Goal: Task Accomplishment & Management: Complete application form

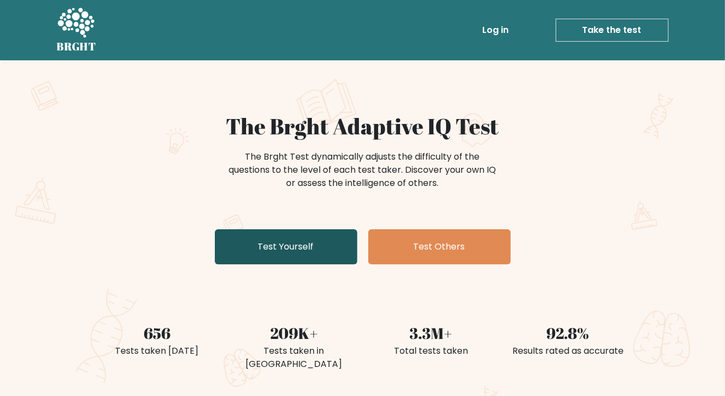
click at [297, 249] on link "Test Yourself" at bounding box center [286, 246] width 142 height 35
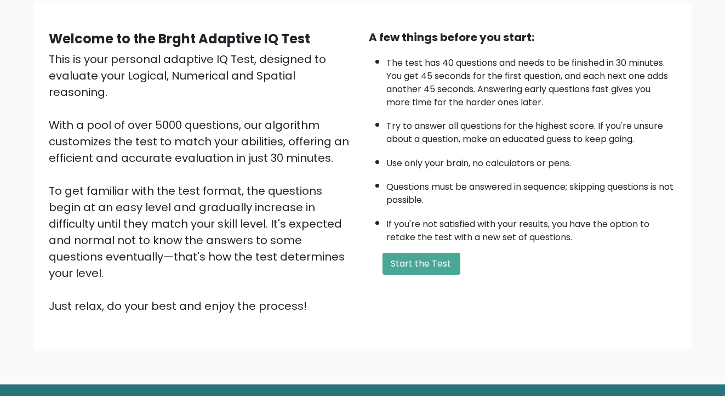
scroll to position [106, 0]
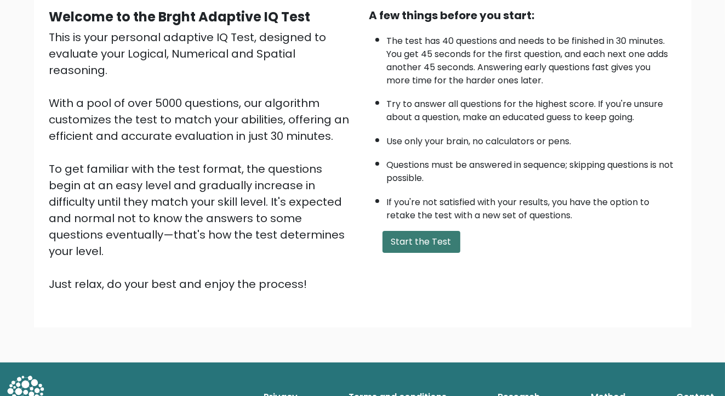
click at [433, 238] on button "Start the Test" at bounding box center [421, 242] width 78 height 22
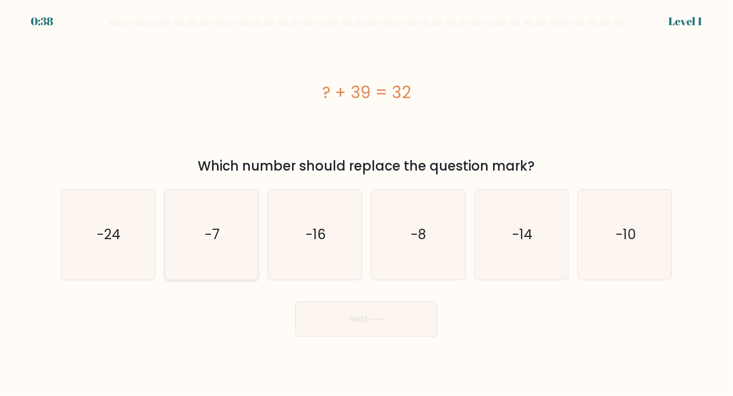
click at [208, 248] on icon "-7" at bounding box center [212, 235] width 90 height 90
click at [366, 203] on input "b. -7" at bounding box center [366, 200] width 1 height 5
radio input "true"
click at [393, 324] on button "Next" at bounding box center [366, 318] width 142 height 35
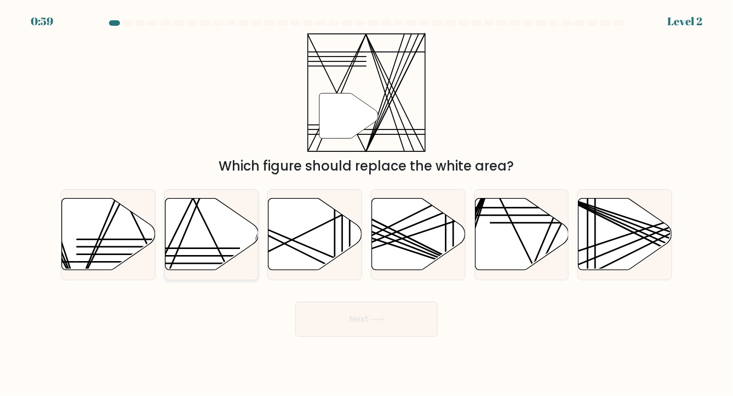
click at [211, 240] on icon at bounding box center [212, 234] width 94 height 72
click at [366, 203] on input "b." at bounding box center [366, 200] width 1 height 5
radio input "true"
click at [396, 316] on button "Next" at bounding box center [366, 318] width 142 height 35
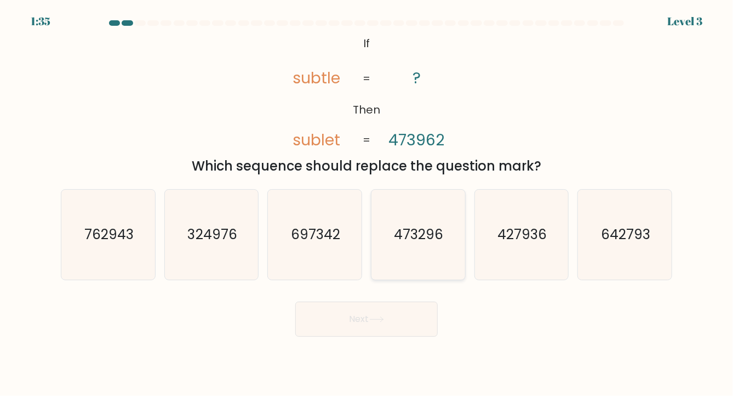
click at [437, 240] on text "473296" at bounding box center [418, 234] width 49 height 19
click at [367, 203] on input "d. 473296" at bounding box center [366, 200] width 1 height 5
radio input "true"
click at [409, 316] on button "Next" at bounding box center [366, 318] width 142 height 35
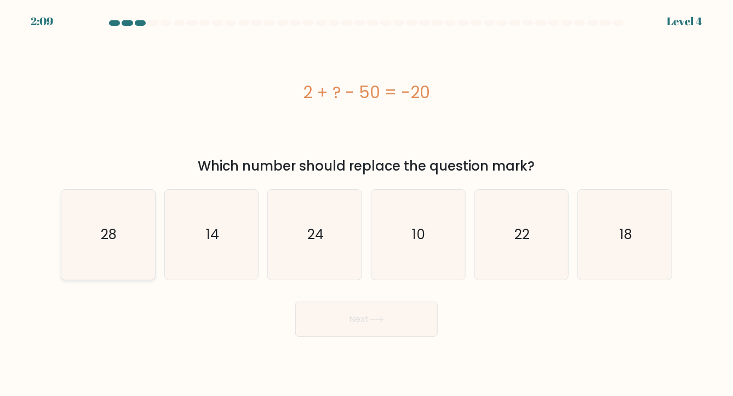
click at [128, 242] on icon "28" at bounding box center [108, 235] width 90 height 90
click at [366, 203] on input "a. 28" at bounding box center [366, 200] width 1 height 5
radio input "true"
click at [398, 323] on button "Next" at bounding box center [366, 318] width 142 height 35
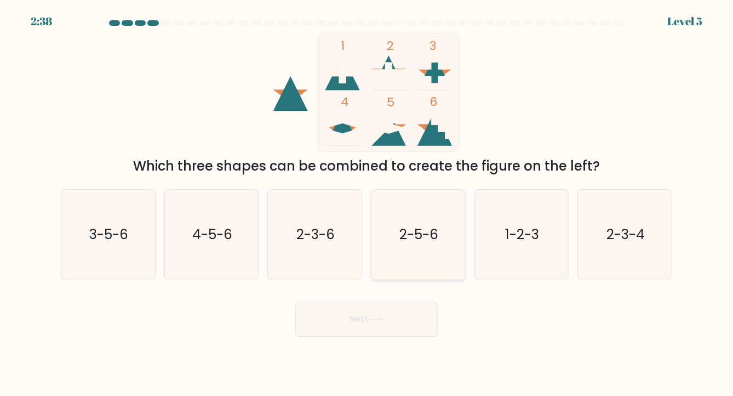
click at [445, 239] on icon "2-5-6" at bounding box center [418, 235] width 90 height 90
click at [367, 203] on input "d. 2-5-6" at bounding box center [366, 200] width 1 height 5
radio input "true"
click at [400, 316] on button "Next" at bounding box center [366, 318] width 142 height 35
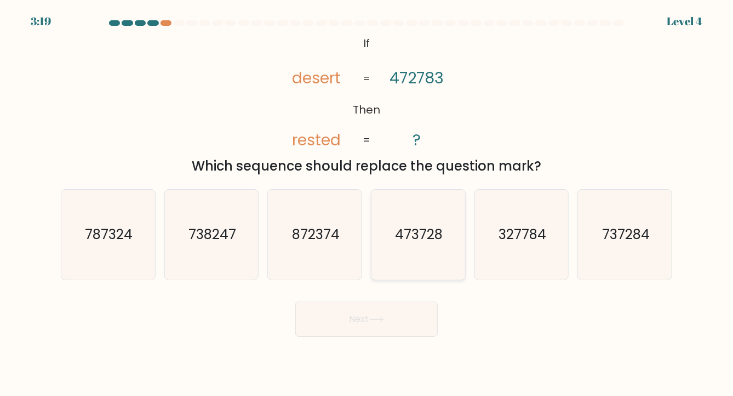
click at [405, 234] on text "473728" at bounding box center [419, 234] width 48 height 19
click at [367, 203] on input "d. 473728" at bounding box center [366, 200] width 1 height 5
radio input "true"
click at [498, 241] on icon "327784" at bounding box center [522, 235] width 90 height 90
click at [367, 203] on input "e. 327784" at bounding box center [366, 200] width 1 height 5
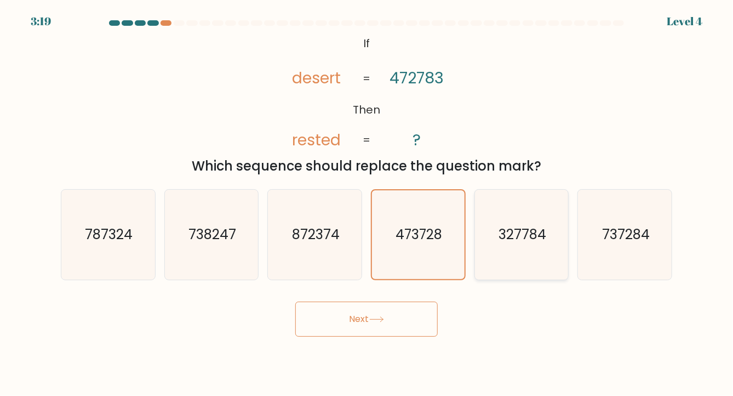
radio input "true"
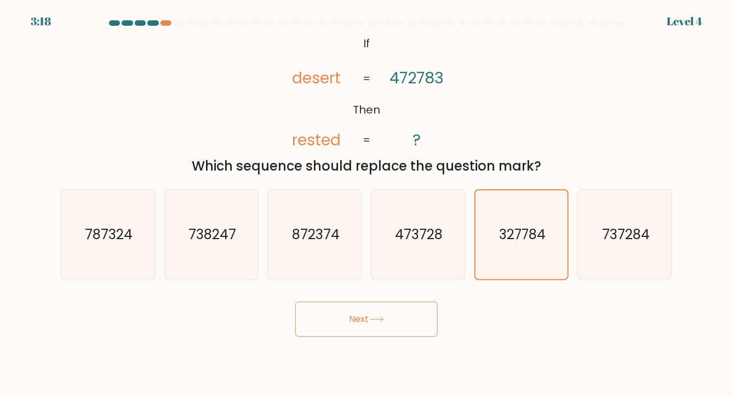
click at [383, 324] on button "Next" at bounding box center [366, 318] width 142 height 35
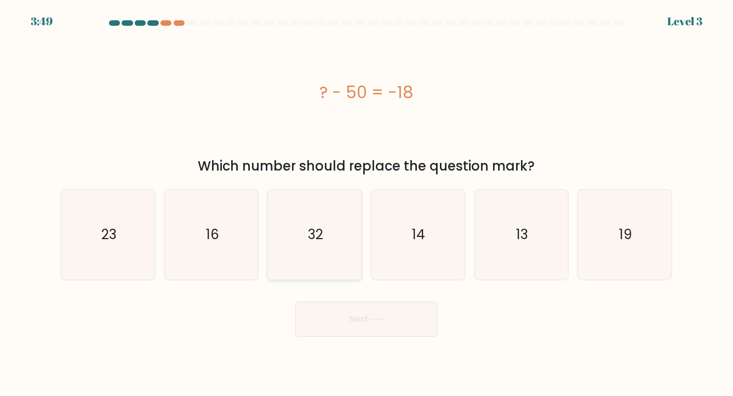
click at [328, 244] on icon "32" at bounding box center [315, 235] width 90 height 90
click at [366, 203] on input "c. 32" at bounding box center [366, 200] width 1 height 5
radio input "true"
click at [396, 324] on button "Next" at bounding box center [366, 318] width 142 height 35
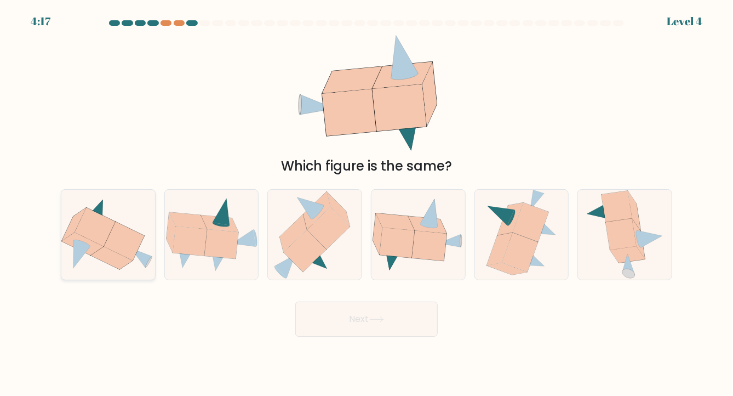
click at [125, 230] on icon at bounding box center [124, 241] width 41 height 39
click at [366, 203] on input "a." at bounding box center [366, 200] width 1 height 5
radio input "true"
click at [404, 323] on button "Next" at bounding box center [366, 318] width 142 height 35
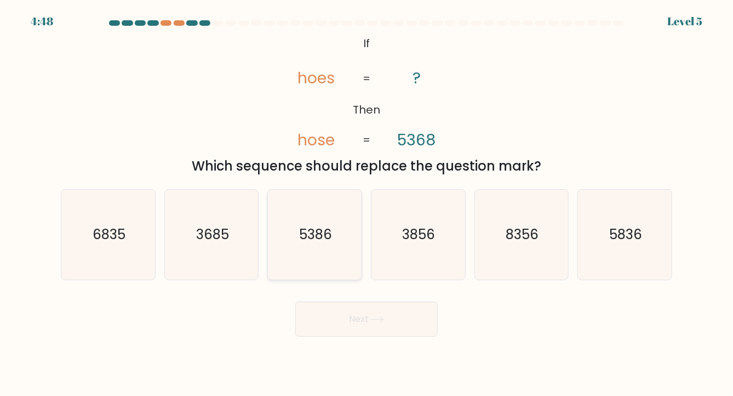
click at [338, 244] on icon "5386" at bounding box center [315, 235] width 90 height 90
click at [366, 203] on input "c. 5386" at bounding box center [366, 200] width 1 height 5
radio input "true"
click at [396, 318] on button "Next" at bounding box center [366, 318] width 142 height 35
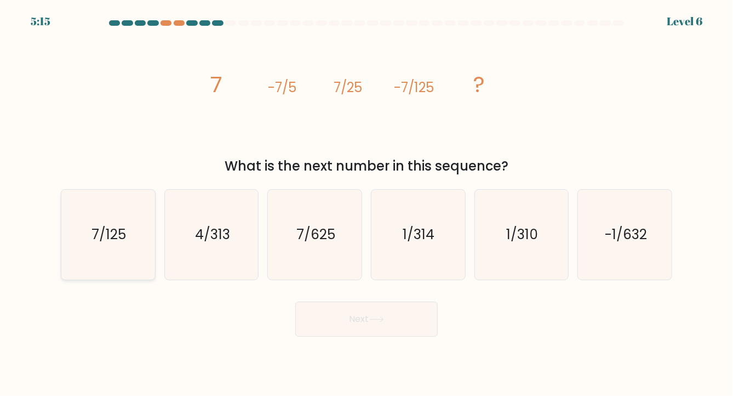
click at [124, 249] on icon "7/125" at bounding box center [108, 235] width 90 height 90
click at [366, 203] on input "a. 7/125" at bounding box center [366, 200] width 1 height 5
radio input "true"
click at [389, 316] on button "Next" at bounding box center [366, 318] width 142 height 35
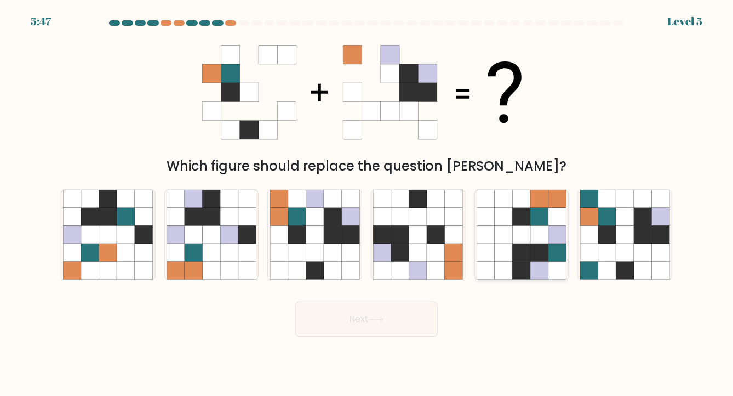
click at [495, 233] on icon at bounding box center [504, 234] width 18 height 18
click at [367, 203] on input "e." at bounding box center [366, 200] width 1 height 5
radio input "true"
click at [371, 315] on button "Next" at bounding box center [366, 318] width 142 height 35
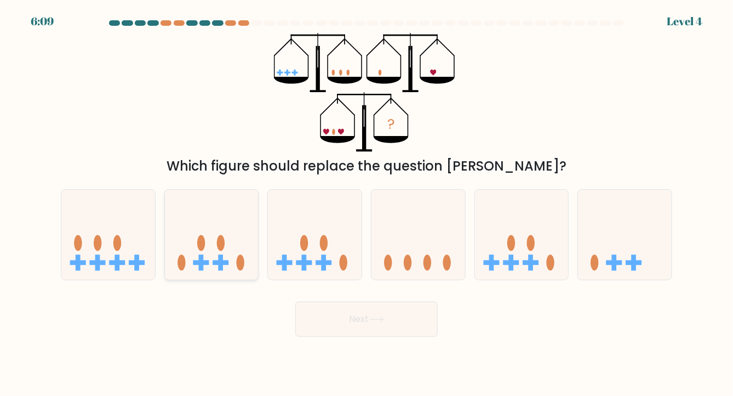
click at [208, 218] on icon at bounding box center [212, 234] width 94 height 77
click at [366, 203] on input "b." at bounding box center [366, 200] width 1 height 5
radio input "true"
click at [403, 253] on icon at bounding box center [418, 234] width 94 height 77
click at [367, 203] on input "d." at bounding box center [366, 200] width 1 height 5
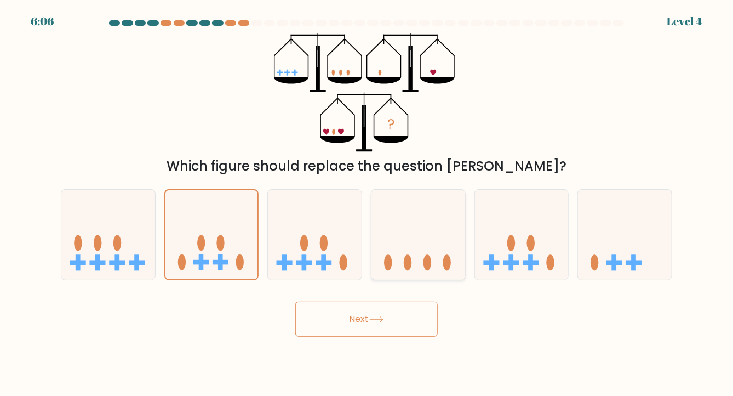
radio input "true"
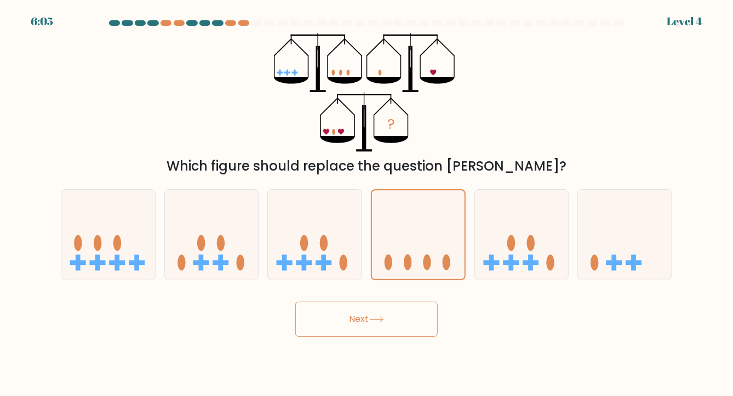
click at [408, 320] on button "Next" at bounding box center [366, 318] width 142 height 35
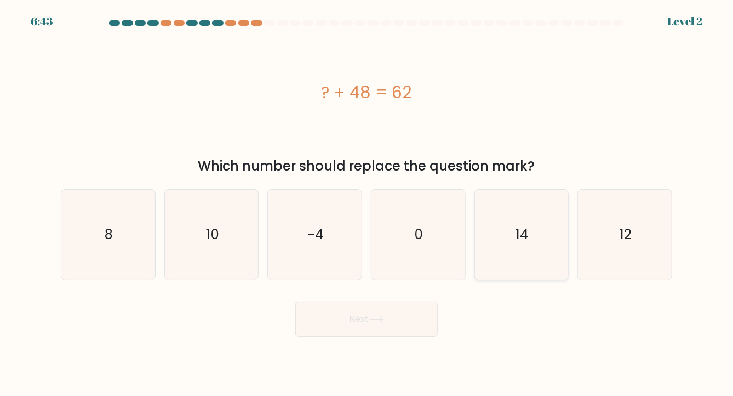
click at [529, 244] on icon "14" at bounding box center [522, 235] width 90 height 90
click at [367, 203] on input "e. 14" at bounding box center [366, 200] width 1 height 5
radio input "true"
click at [385, 327] on button "Next" at bounding box center [366, 318] width 142 height 35
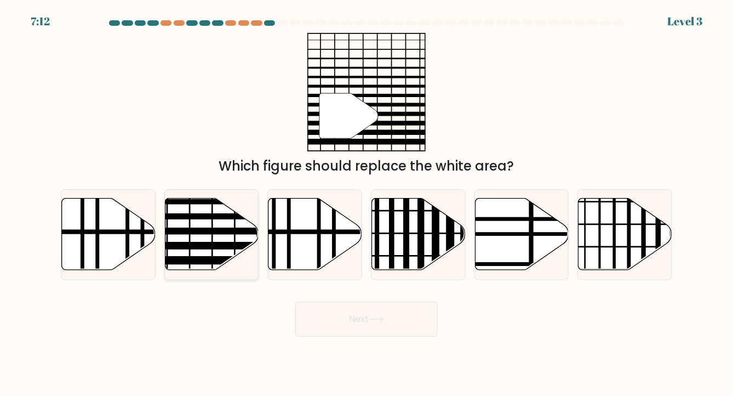
click at [223, 239] on icon at bounding box center [212, 234] width 94 height 72
click at [366, 203] on input "b." at bounding box center [366, 200] width 1 height 5
radio input "true"
click at [385, 322] on button "Next" at bounding box center [366, 318] width 142 height 35
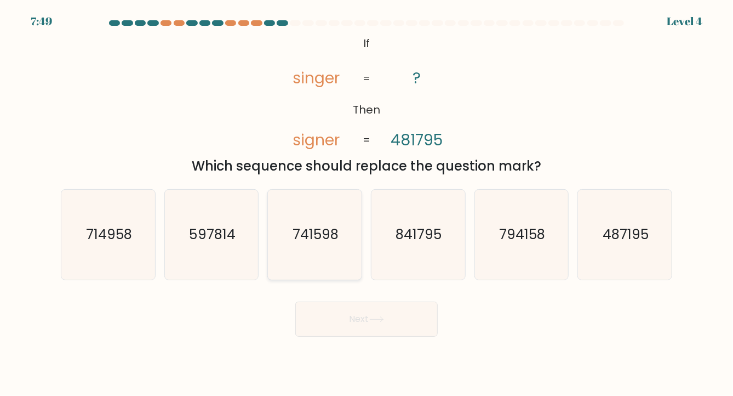
click at [305, 244] on icon "741598" at bounding box center [315, 235] width 90 height 90
click at [366, 203] on input "c. 741598" at bounding box center [366, 200] width 1 height 5
radio input "true"
click at [373, 322] on button "Next" at bounding box center [366, 318] width 142 height 35
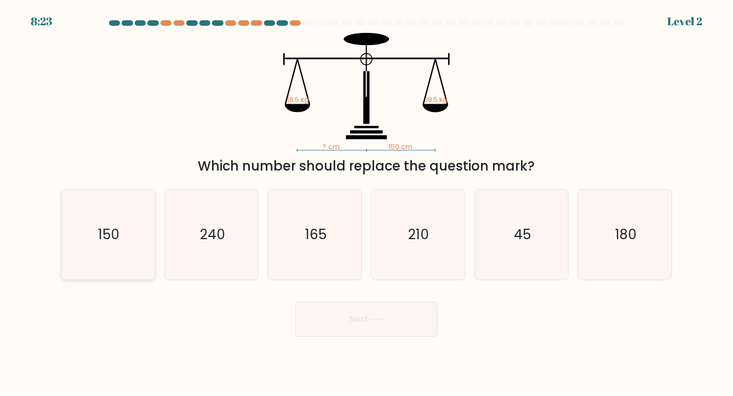
click at [121, 239] on icon "150" at bounding box center [108, 235] width 90 height 90
click at [366, 203] on input "a. 150" at bounding box center [366, 200] width 1 height 5
radio input "true"
click at [379, 320] on icon at bounding box center [376, 319] width 15 height 6
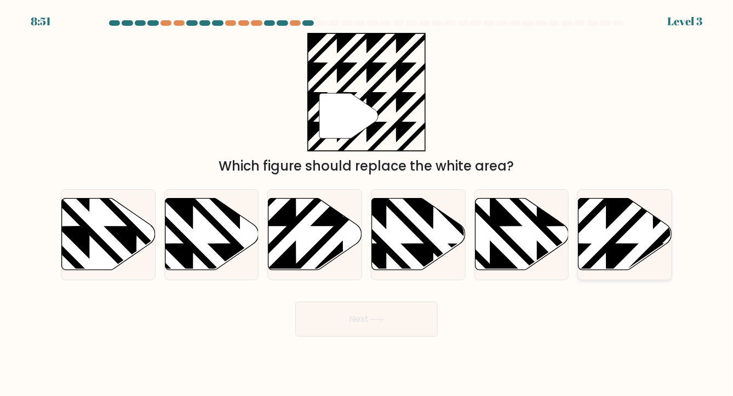
click at [634, 230] on icon at bounding box center [625, 234] width 94 height 72
click at [367, 203] on input "f." at bounding box center [366, 200] width 1 height 5
radio input "true"
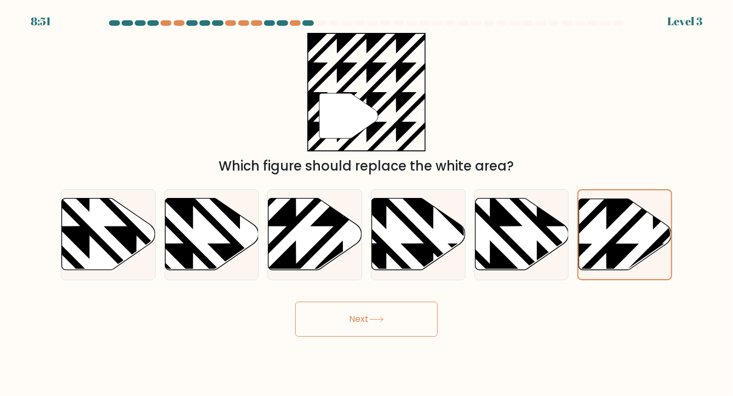
click at [379, 321] on icon at bounding box center [376, 319] width 15 height 6
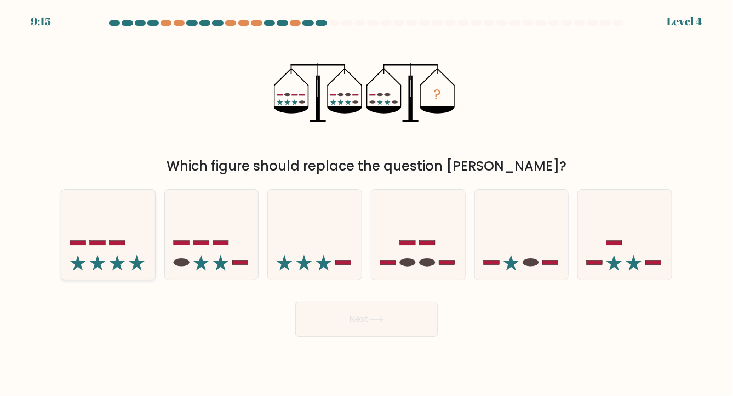
click at [117, 241] on rect at bounding box center [118, 242] width 16 height 4
click at [366, 203] on input "a." at bounding box center [366, 200] width 1 height 5
radio input "true"
click at [393, 329] on button "Next" at bounding box center [366, 318] width 142 height 35
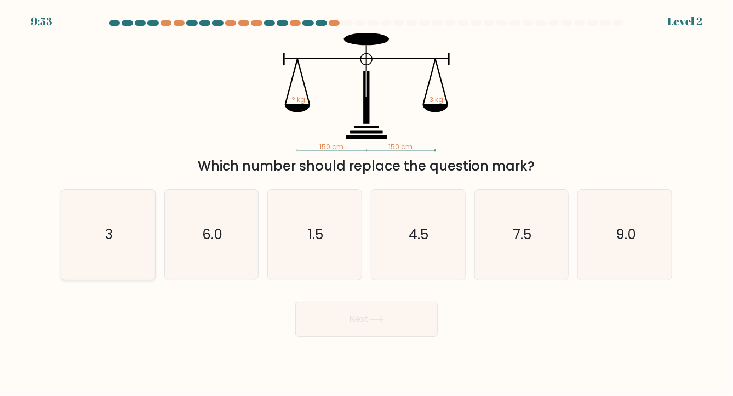
click at [127, 237] on icon "3" at bounding box center [108, 235] width 90 height 90
click at [366, 203] on input "a. 3" at bounding box center [366, 200] width 1 height 5
radio input "true"
click at [370, 316] on button "Next" at bounding box center [366, 318] width 142 height 35
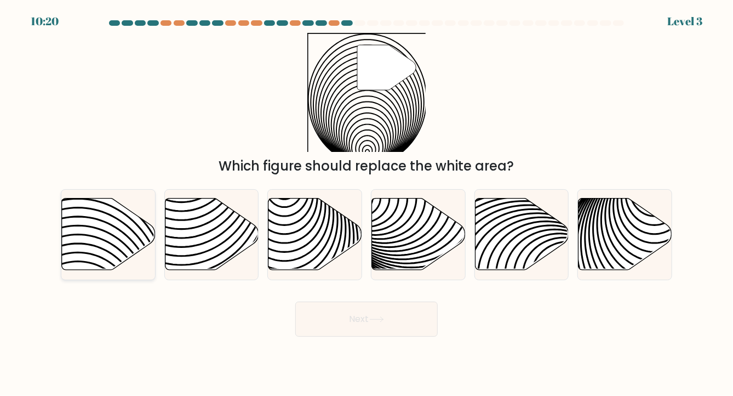
click at [105, 209] on icon at bounding box center [109, 234] width 94 height 72
click at [366, 203] on input "a." at bounding box center [366, 200] width 1 height 5
radio input "true"
click at [412, 322] on button "Next" at bounding box center [366, 318] width 142 height 35
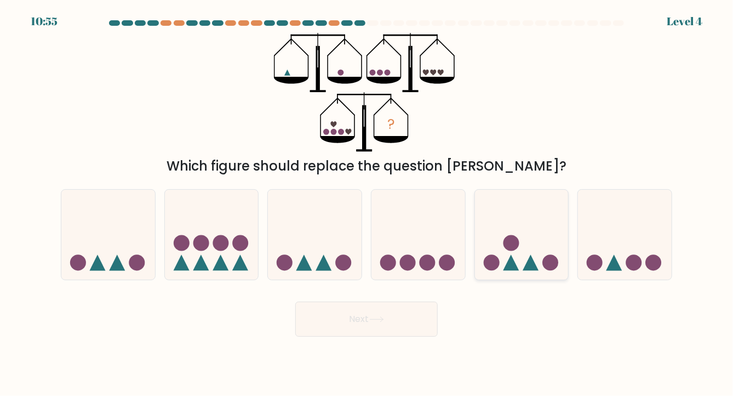
click at [497, 254] on icon at bounding box center [522, 234] width 94 height 77
click at [367, 203] on input "e." at bounding box center [366, 200] width 1 height 5
radio input "true"
click at [392, 320] on button "Next" at bounding box center [366, 318] width 142 height 35
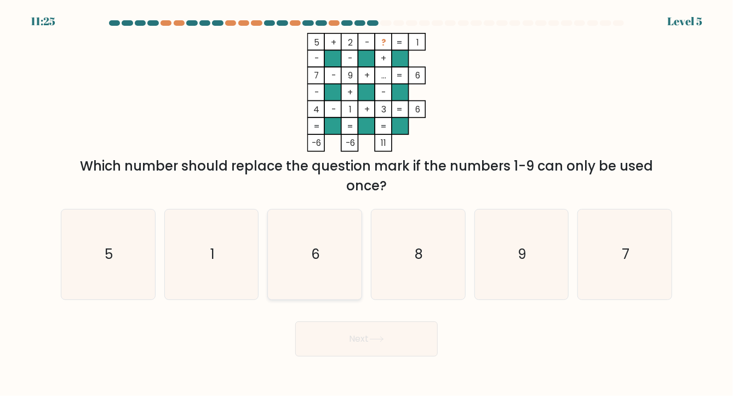
click at [320, 257] on text "6" at bounding box center [315, 253] width 9 height 19
click at [366, 203] on input "c. 6" at bounding box center [366, 200] width 1 height 5
radio input "true"
click at [383, 346] on button "Next" at bounding box center [366, 338] width 142 height 35
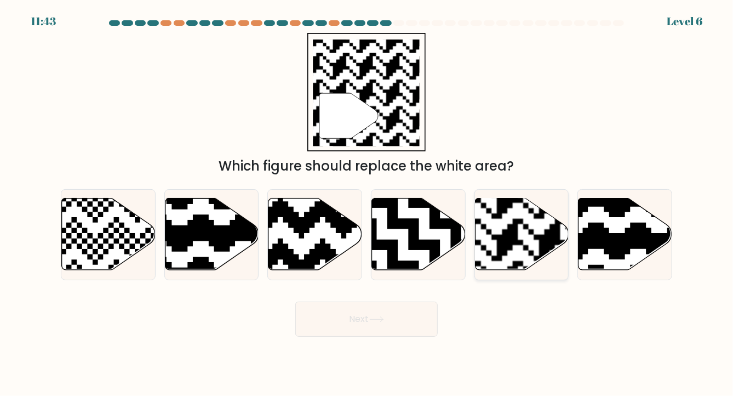
click at [489, 226] on rect at bounding box center [550, 197] width 170 height 170
click at [367, 203] on input "e." at bounding box center [366, 200] width 1 height 5
radio input "true"
click at [386, 314] on button "Next" at bounding box center [366, 318] width 142 height 35
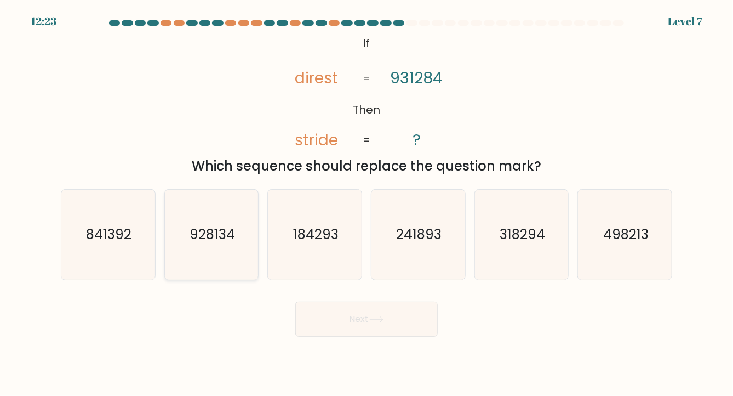
click at [212, 241] on text "928134" at bounding box center [212, 234] width 45 height 19
click at [366, 203] on input "b. 928134" at bounding box center [366, 200] width 1 height 5
radio input "true"
click at [378, 330] on button "Next" at bounding box center [366, 318] width 142 height 35
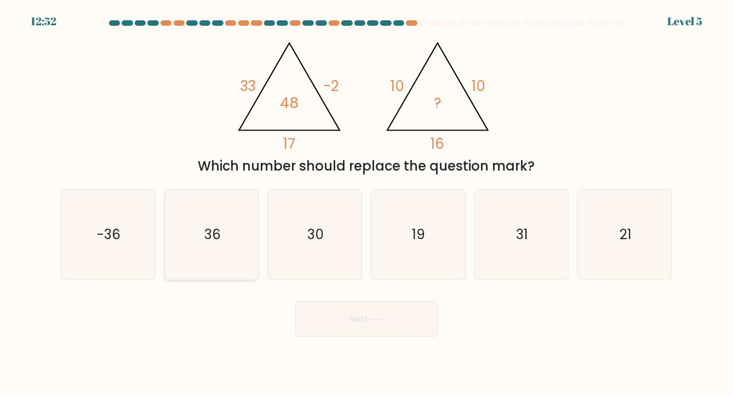
click at [206, 245] on icon "36" at bounding box center [212, 235] width 90 height 90
click at [366, 203] on input "b. 36" at bounding box center [366, 200] width 1 height 5
radio input "true"
click at [365, 331] on button "Next" at bounding box center [366, 318] width 142 height 35
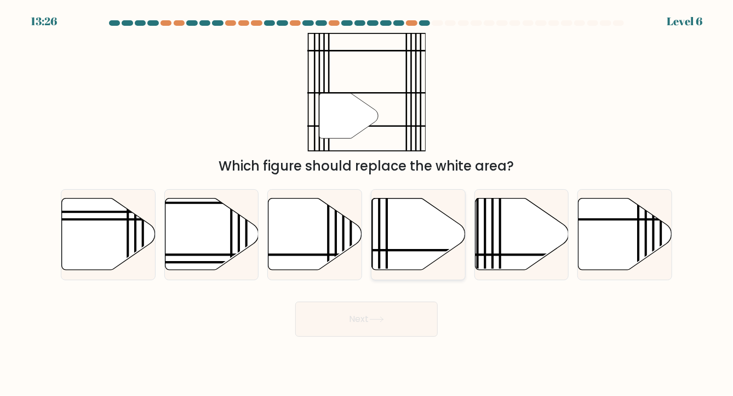
click at [412, 234] on icon at bounding box center [419, 234] width 94 height 72
click at [367, 203] on input "d." at bounding box center [366, 200] width 1 height 5
radio input "true"
click at [382, 323] on button "Next" at bounding box center [366, 318] width 142 height 35
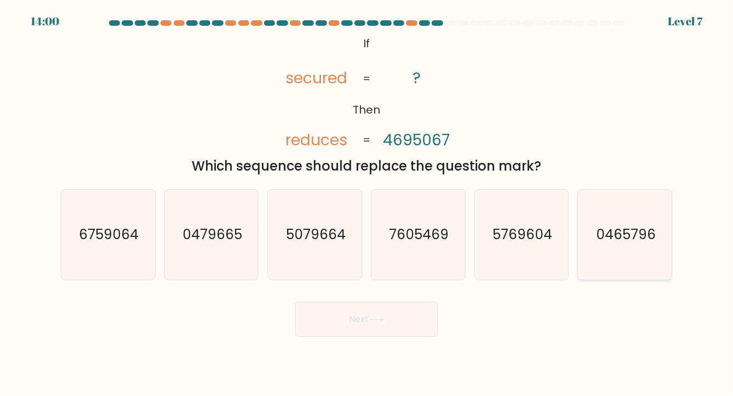
click at [633, 242] on text "0465796" at bounding box center [626, 234] width 60 height 19
click at [367, 203] on input "f. 0465796" at bounding box center [366, 200] width 1 height 5
radio input "true"
click at [415, 329] on button "Next" at bounding box center [366, 318] width 142 height 35
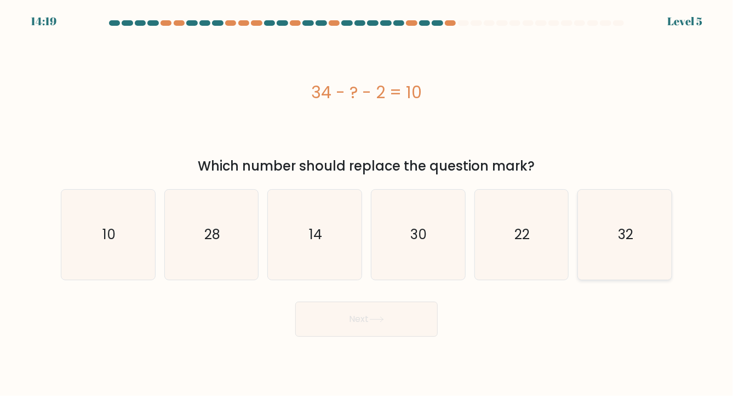
click at [624, 239] on text "32" at bounding box center [625, 234] width 15 height 19
click at [367, 203] on input "f. 32" at bounding box center [366, 200] width 1 height 5
radio input "true"
click at [359, 315] on button "Next" at bounding box center [366, 318] width 142 height 35
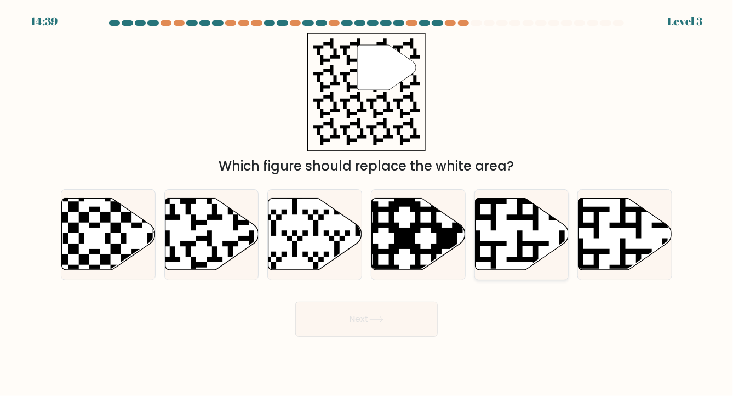
click at [509, 239] on icon at bounding box center [522, 234] width 94 height 72
click at [367, 203] on input "e." at bounding box center [366, 200] width 1 height 5
radio input "true"
click at [381, 321] on icon at bounding box center [376, 319] width 15 height 6
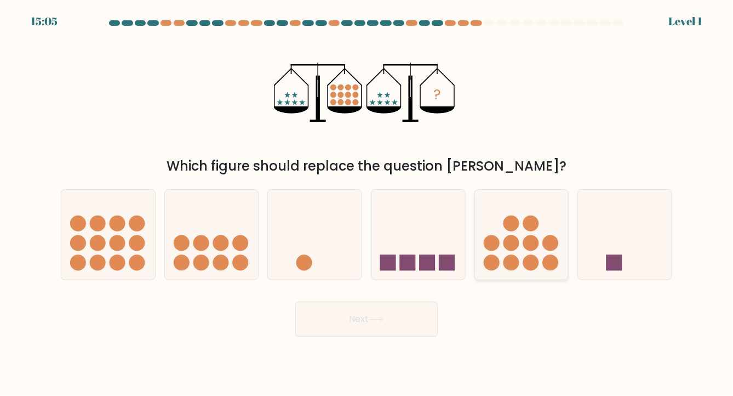
click at [529, 237] on circle at bounding box center [531, 243] width 16 height 16
click at [367, 203] on input "e." at bounding box center [366, 200] width 1 height 5
radio input "true"
click at [388, 314] on button "Next" at bounding box center [366, 318] width 142 height 35
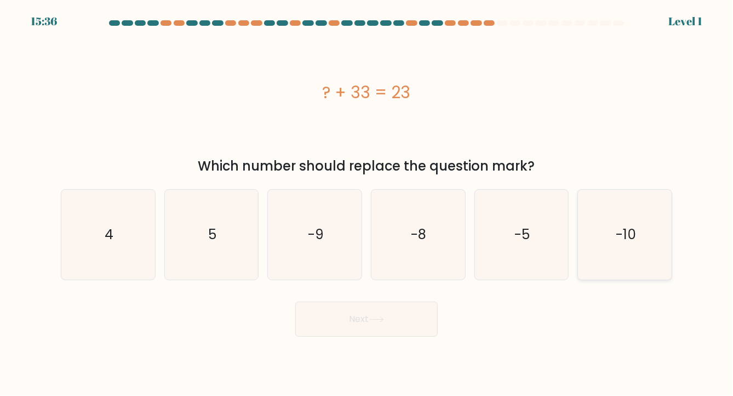
click at [611, 246] on icon "-10" at bounding box center [625, 235] width 90 height 90
click at [367, 203] on input "f. -10" at bounding box center [366, 200] width 1 height 5
radio input "true"
click at [349, 320] on button "Next" at bounding box center [366, 318] width 142 height 35
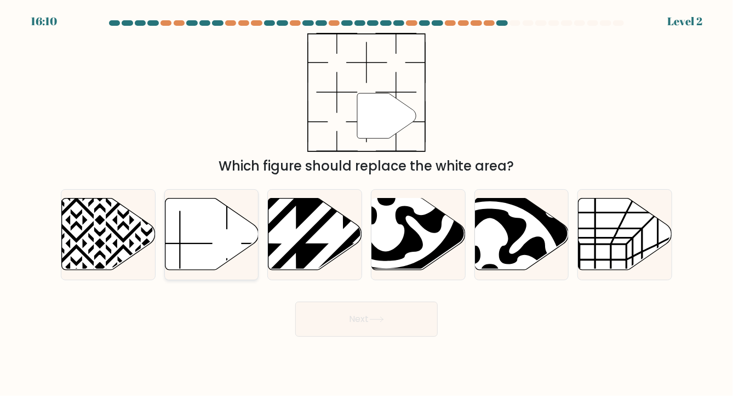
click at [217, 234] on icon at bounding box center [212, 234] width 94 height 72
click at [366, 203] on input "b." at bounding box center [366, 200] width 1 height 5
radio input "true"
click at [391, 327] on button "Next" at bounding box center [366, 318] width 142 height 35
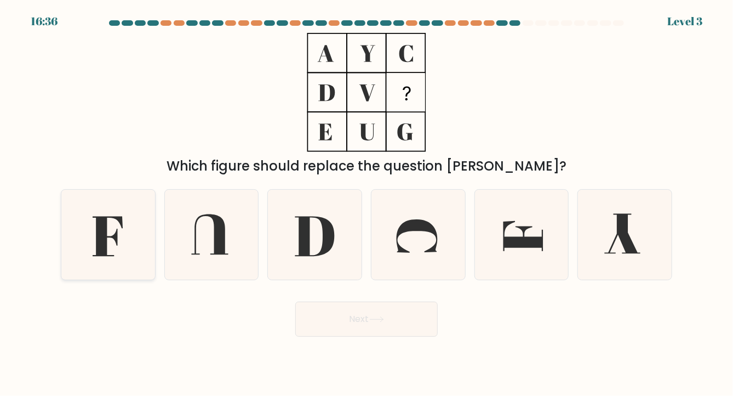
click at [94, 239] on icon at bounding box center [108, 235] width 90 height 90
click at [366, 203] on input "a." at bounding box center [366, 200] width 1 height 5
radio input "true"
click at [382, 333] on button "Next" at bounding box center [366, 318] width 142 height 35
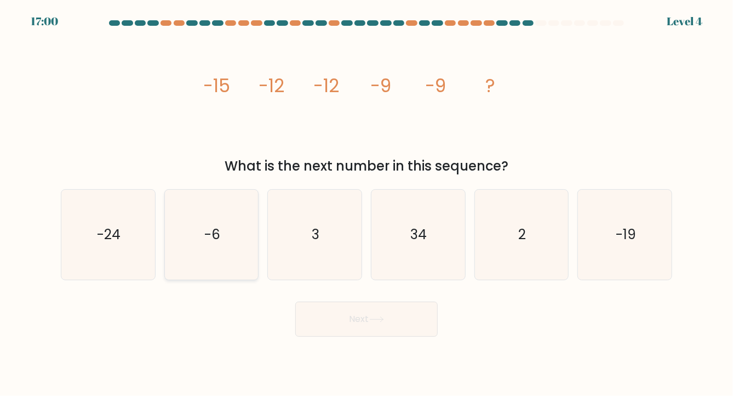
click at [228, 231] on icon "-6" at bounding box center [212, 235] width 90 height 90
click at [366, 203] on input "b. -6" at bounding box center [366, 200] width 1 height 5
radio input "true"
click at [365, 318] on button "Next" at bounding box center [366, 318] width 142 height 35
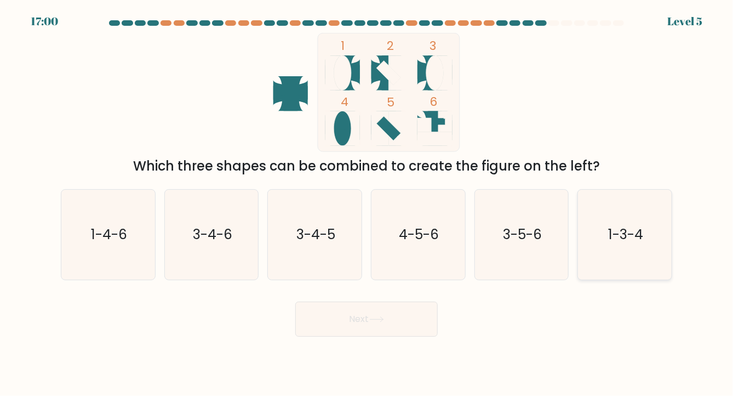
click at [613, 225] on text "1-3-4" at bounding box center [625, 234] width 35 height 19
click at [367, 203] on input "f. 1-3-4" at bounding box center [366, 200] width 1 height 5
radio input "true"
click at [385, 324] on button "Next" at bounding box center [366, 318] width 142 height 35
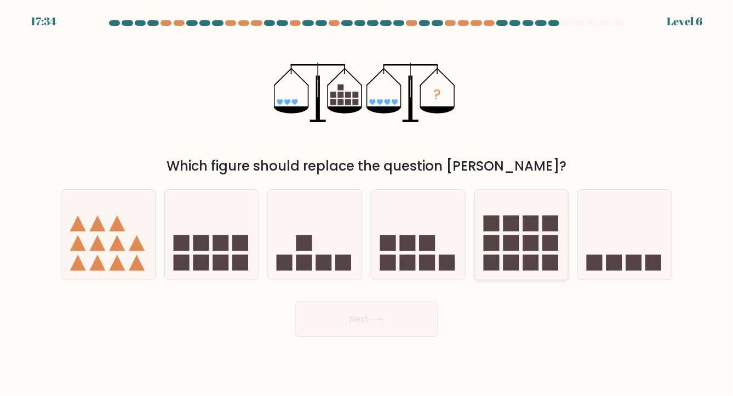
click at [532, 231] on rect at bounding box center [531, 223] width 16 height 16
click at [367, 203] on input "e." at bounding box center [366, 200] width 1 height 5
radio input "true"
click at [140, 245] on icon at bounding box center [137, 243] width 16 height 16
click at [366, 203] on input "a." at bounding box center [366, 200] width 1 height 5
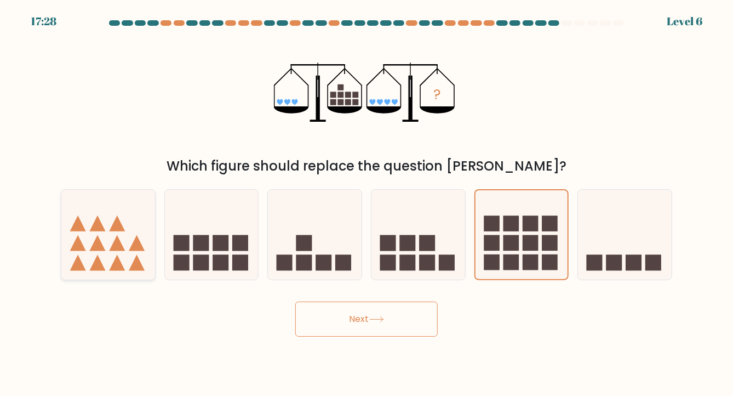
radio input "true"
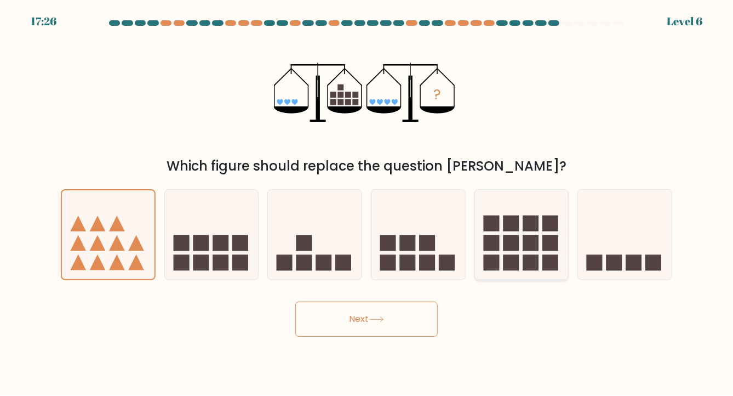
click at [529, 250] on rect at bounding box center [531, 243] width 16 height 16
click at [367, 203] on input "e." at bounding box center [366, 200] width 1 height 5
radio input "true"
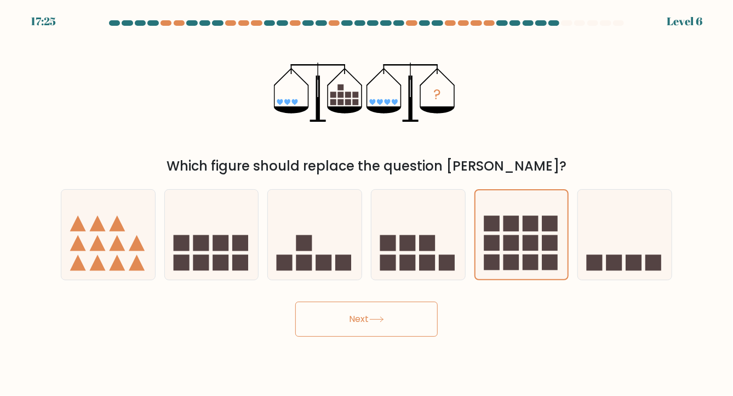
click at [384, 318] on icon at bounding box center [376, 319] width 15 height 6
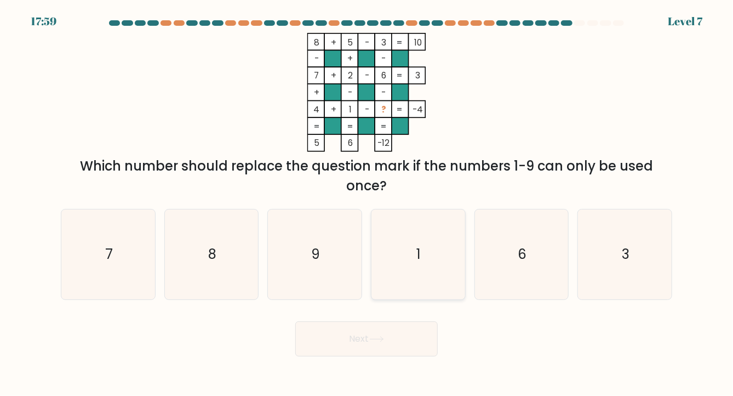
click at [425, 254] on icon "1" at bounding box center [418, 254] width 90 height 90
click at [367, 203] on input "d. 1" at bounding box center [366, 200] width 1 height 5
radio input "true"
click at [322, 259] on icon "9" at bounding box center [315, 254] width 90 height 90
click at [366, 203] on input "c. 9" at bounding box center [366, 200] width 1 height 5
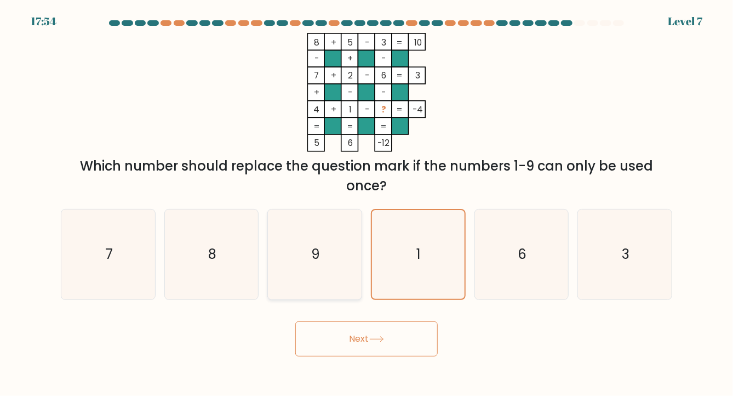
radio input "true"
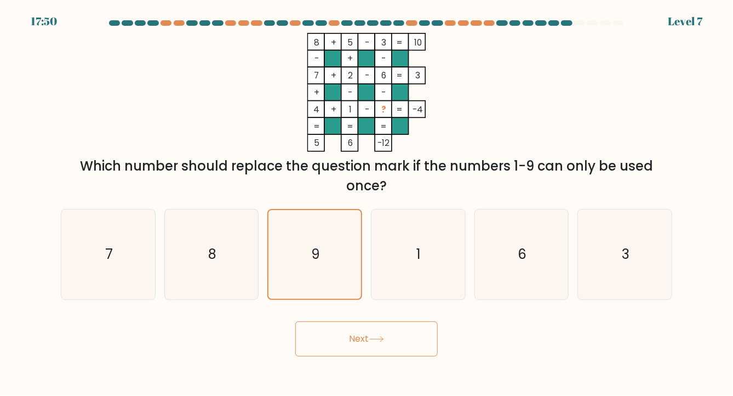
click at [409, 339] on button "Next" at bounding box center [366, 338] width 142 height 35
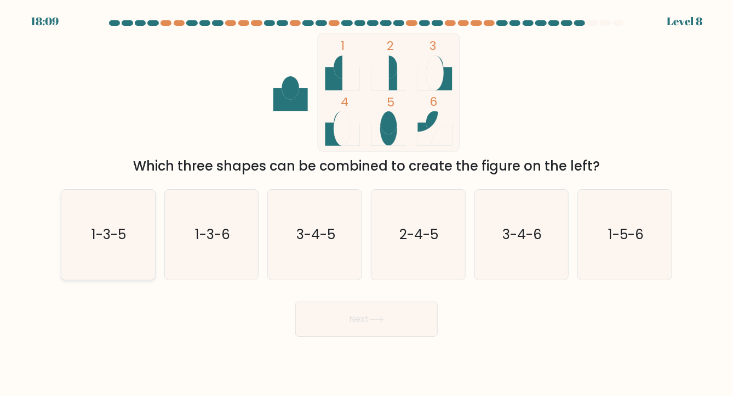
click at [116, 248] on icon "1-3-5" at bounding box center [108, 235] width 90 height 90
click at [366, 203] on input "a. 1-3-5" at bounding box center [366, 200] width 1 height 5
radio input "true"
click at [359, 313] on button "Next" at bounding box center [366, 318] width 142 height 35
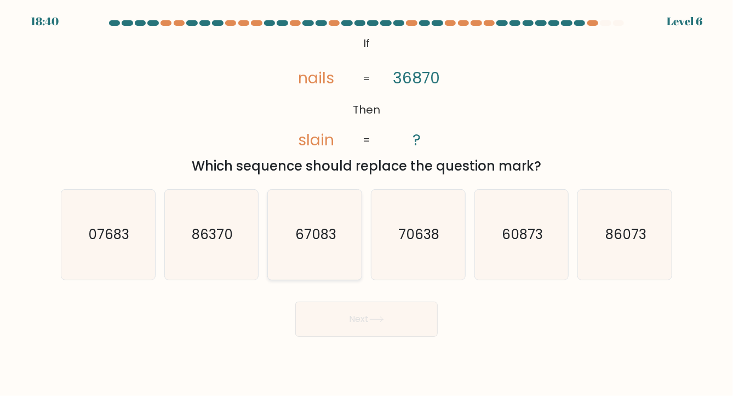
click at [333, 247] on icon "67083" at bounding box center [315, 235] width 90 height 90
click at [366, 203] on input "c. 67083" at bounding box center [366, 200] width 1 height 5
radio input "true"
click at [381, 322] on icon at bounding box center [376, 319] width 15 height 6
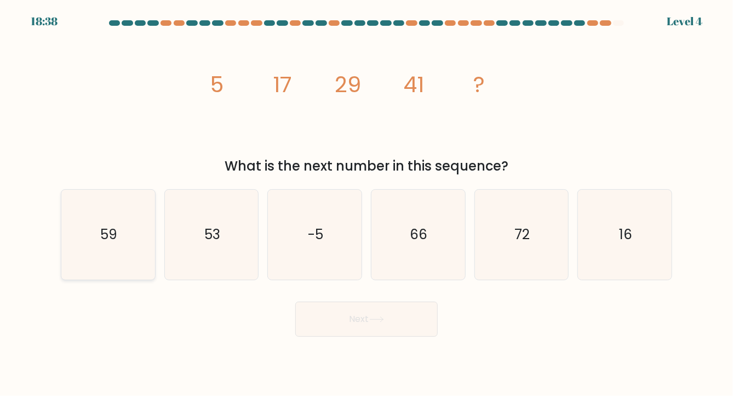
click at [111, 244] on icon "59" at bounding box center [108, 235] width 90 height 90
click at [366, 203] on input "a. 59" at bounding box center [366, 200] width 1 height 5
radio input "true"
click at [400, 321] on button "Next" at bounding box center [366, 318] width 142 height 35
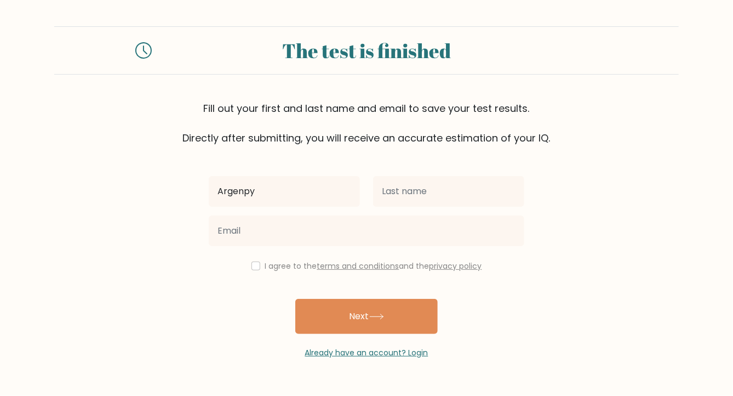
type input "Argenpy"
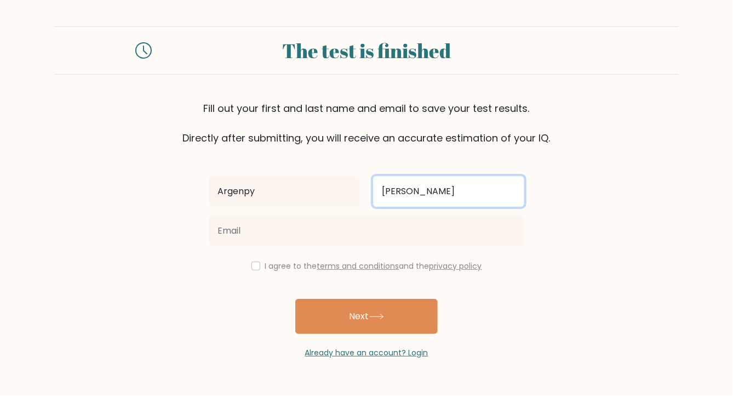
type input "Ramos"
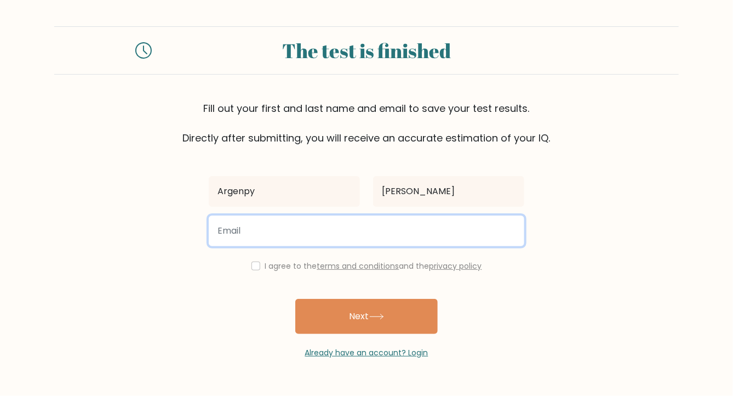
type input "A"
type input "rargenpy@gmail.com"
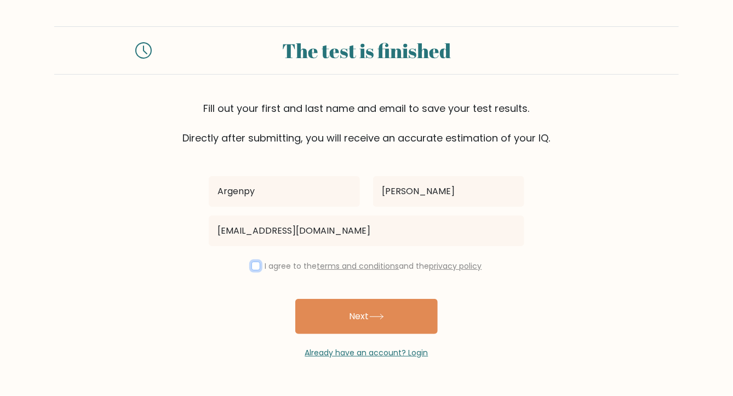
click at [254, 267] on input "checkbox" at bounding box center [255, 265] width 9 height 9
checkbox input "true"
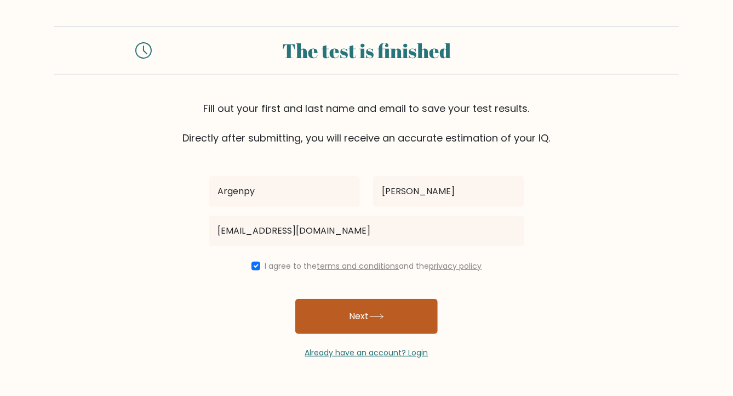
click at [366, 325] on button "Next" at bounding box center [366, 316] width 142 height 35
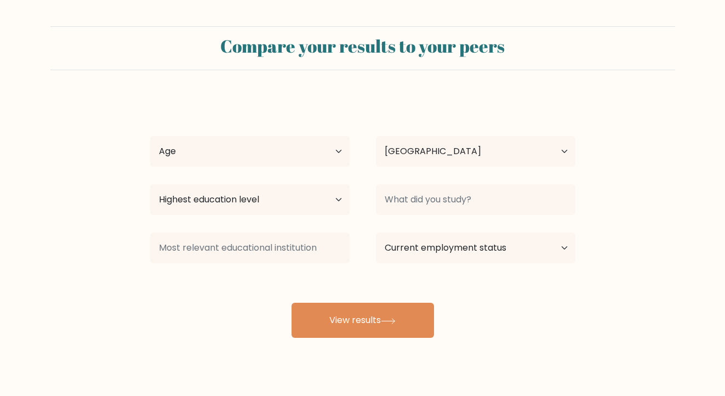
select select "PH"
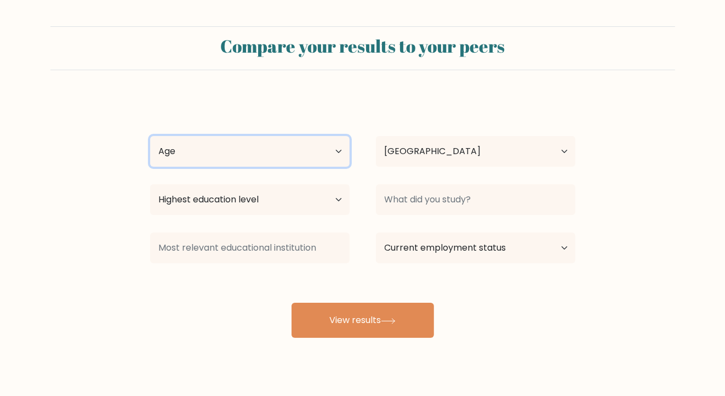
click at [337, 156] on select "Age Under [DEMOGRAPHIC_DATA] [DEMOGRAPHIC_DATA] [DEMOGRAPHIC_DATA] [DEMOGRAPHIC…" at bounding box center [249, 151] width 199 height 31
select select "25_34"
click at [150, 136] on select "Age Under [DEMOGRAPHIC_DATA] [DEMOGRAPHIC_DATA] [DEMOGRAPHIC_DATA] [DEMOGRAPHIC…" at bounding box center [249, 151] width 199 height 31
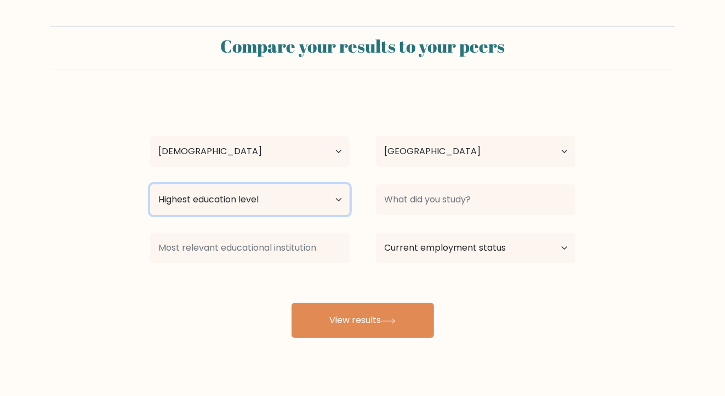
click at [251, 200] on select "Highest education level No schooling Primary Lower Secondary Upper Secondary Oc…" at bounding box center [249, 199] width 199 height 31
select select "occupation_specific"
click at [150, 184] on select "Highest education level No schooling Primary Lower Secondary Upper Secondary Oc…" at bounding box center [249, 199] width 199 height 31
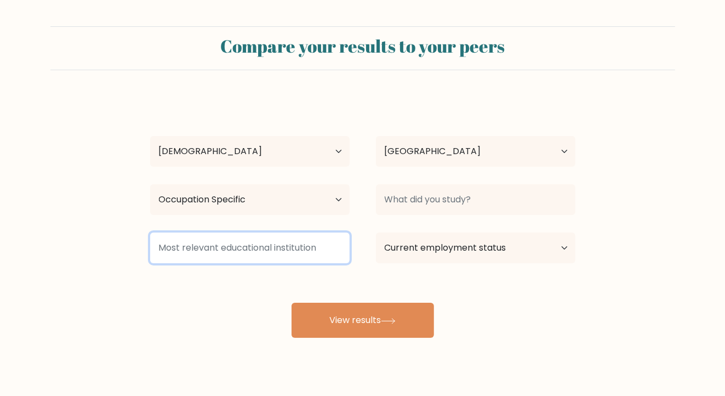
click at [238, 250] on input at bounding box center [249, 247] width 199 height 31
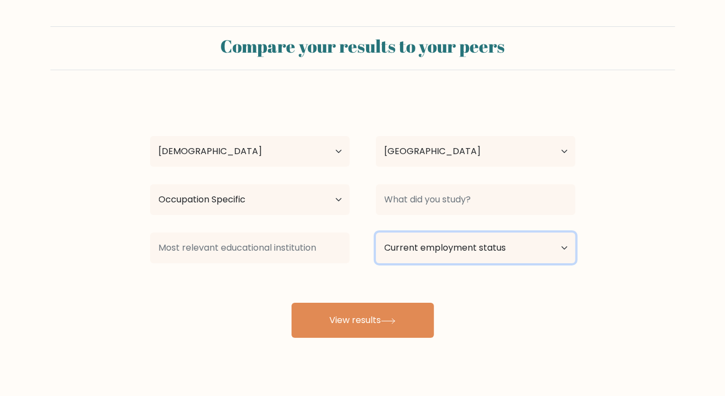
click at [474, 248] on select "Current employment status Employed Student Retired Other / prefer not to answer" at bounding box center [475, 247] width 199 height 31
select select "employed"
click at [376, 232] on select "Current employment status Employed Student Retired Other / prefer not to answer" at bounding box center [475, 247] width 199 height 31
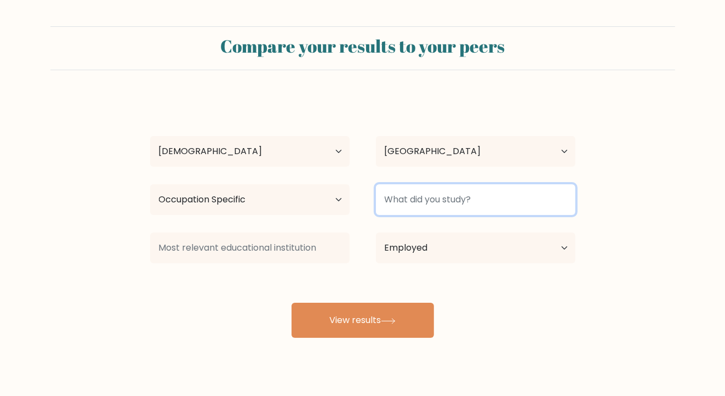
click at [438, 200] on input at bounding box center [475, 199] width 199 height 31
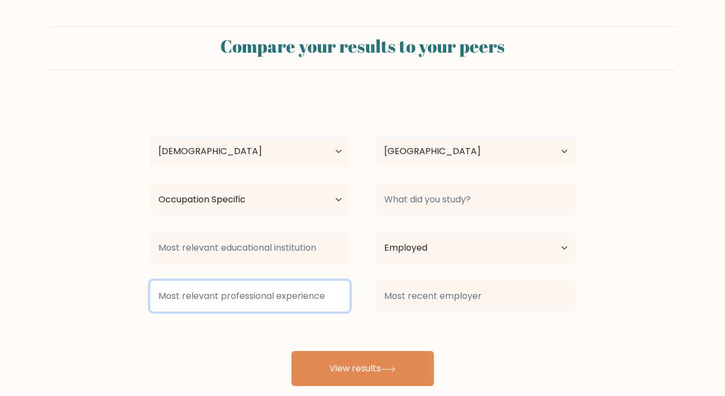
click at [285, 295] on input at bounding box center [249, 295] width 199 height 31
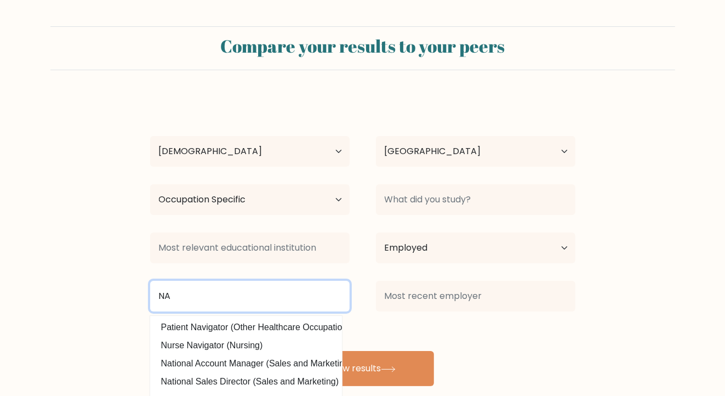
type input "NA"
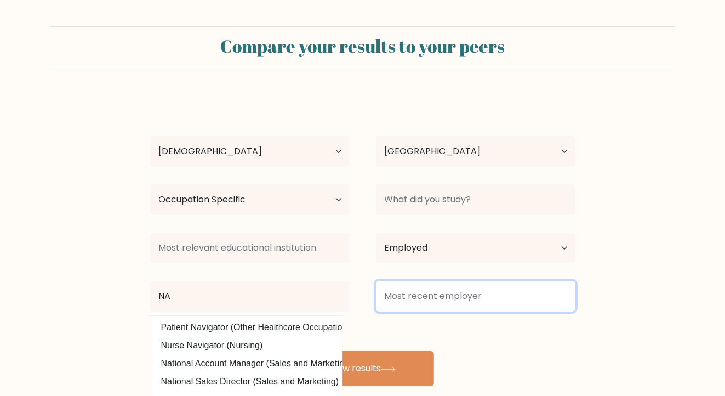
click at [422, 289] on input at bounding box center [475, 295] width 199 height 31
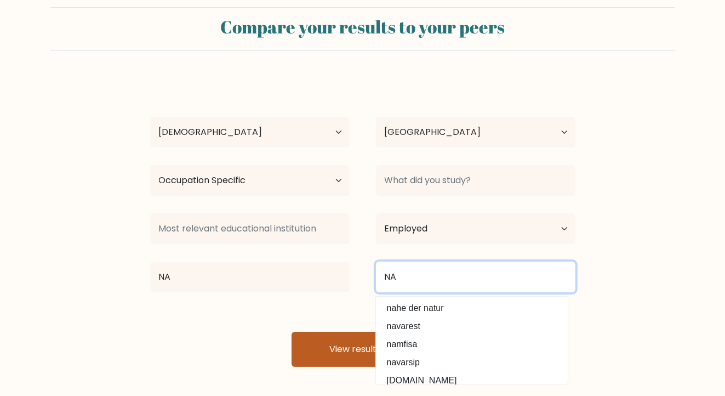
scroll to position [20, 0]
type input "NA"
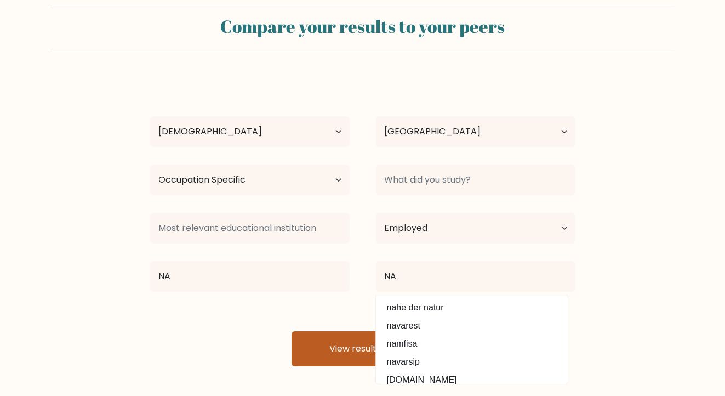
click at [337, 343] on button "View results" at bounding box center [362, 348] width 142 height 35
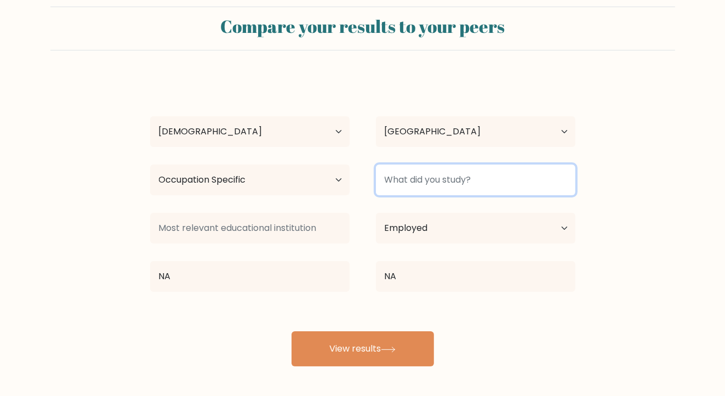
click at [406, 176] on input at bounding box center [475, 179] width 199 height 31
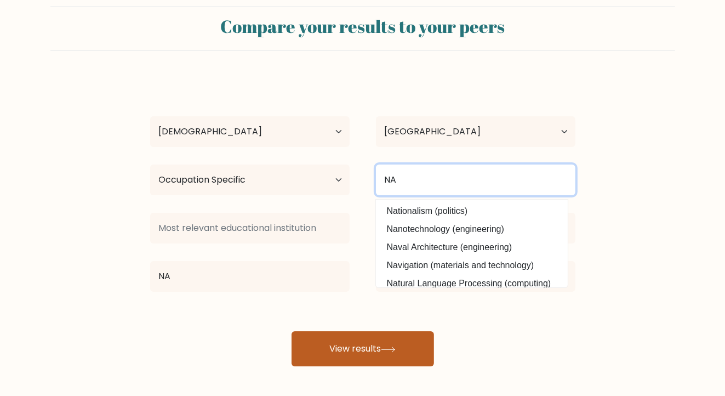
type input "NA"
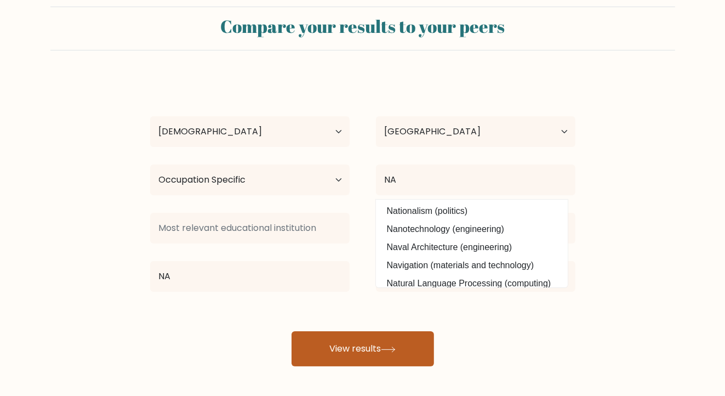
click at [378, 347] on button "View results" at bounding box center [362, 348] width 142 height 35
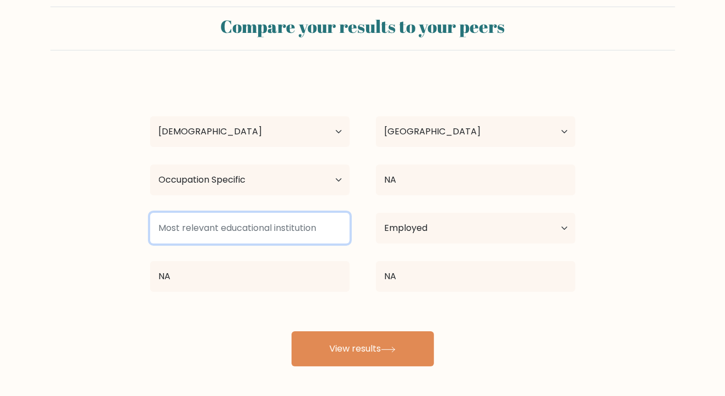
click at [259, 231] on input at bounding box center [249, 228] width 199 height 31
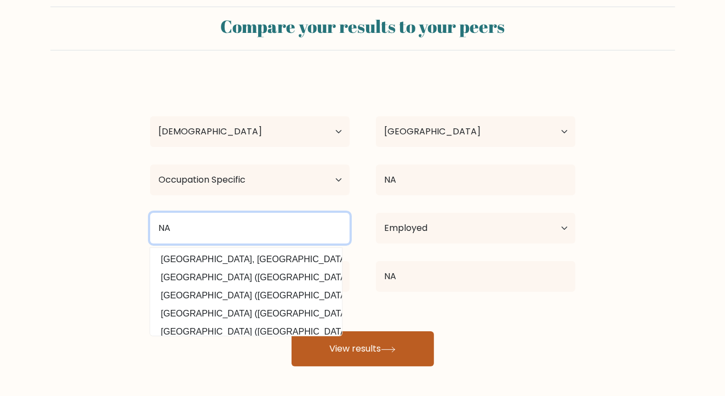
type input "NA"
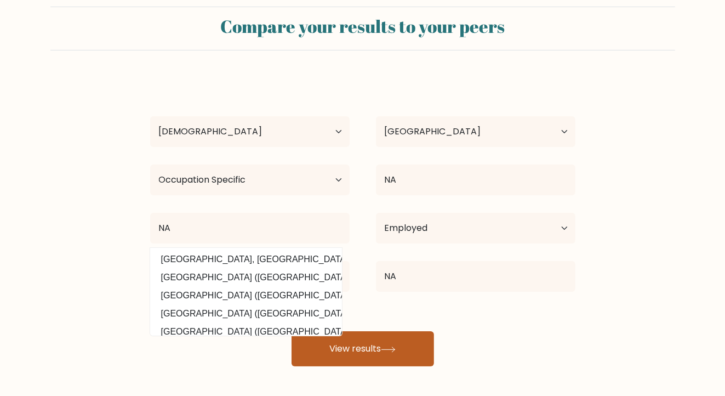
click at [375, 357] on button "View results" at bounding box center [362, 348] width 142 height 35
